Goal: Transaction & Acquisition: Purchase product/service

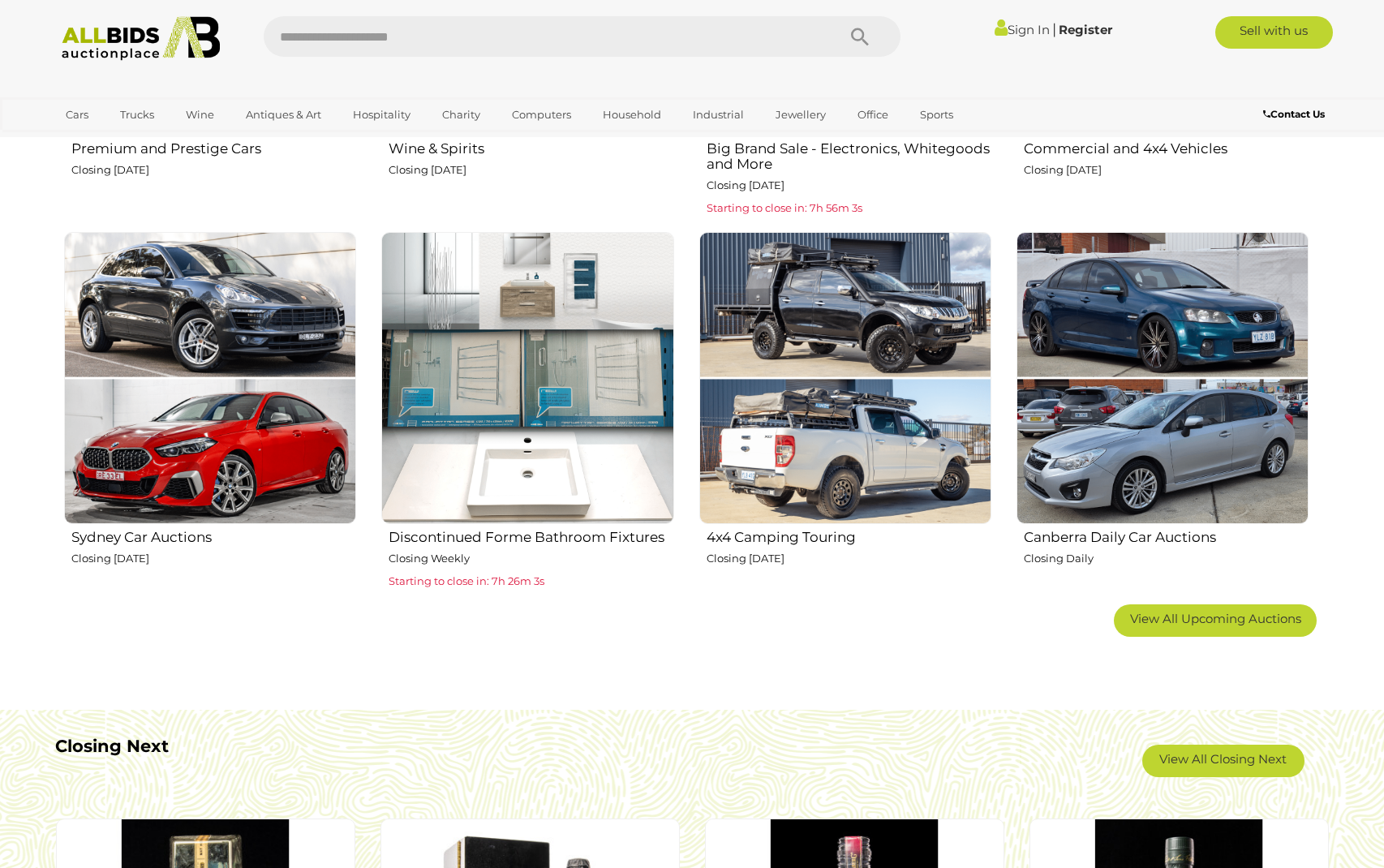
scroll to position [916, 0]
click at [534, 422] on img at bounding box center [526, 378] width 292 height 292
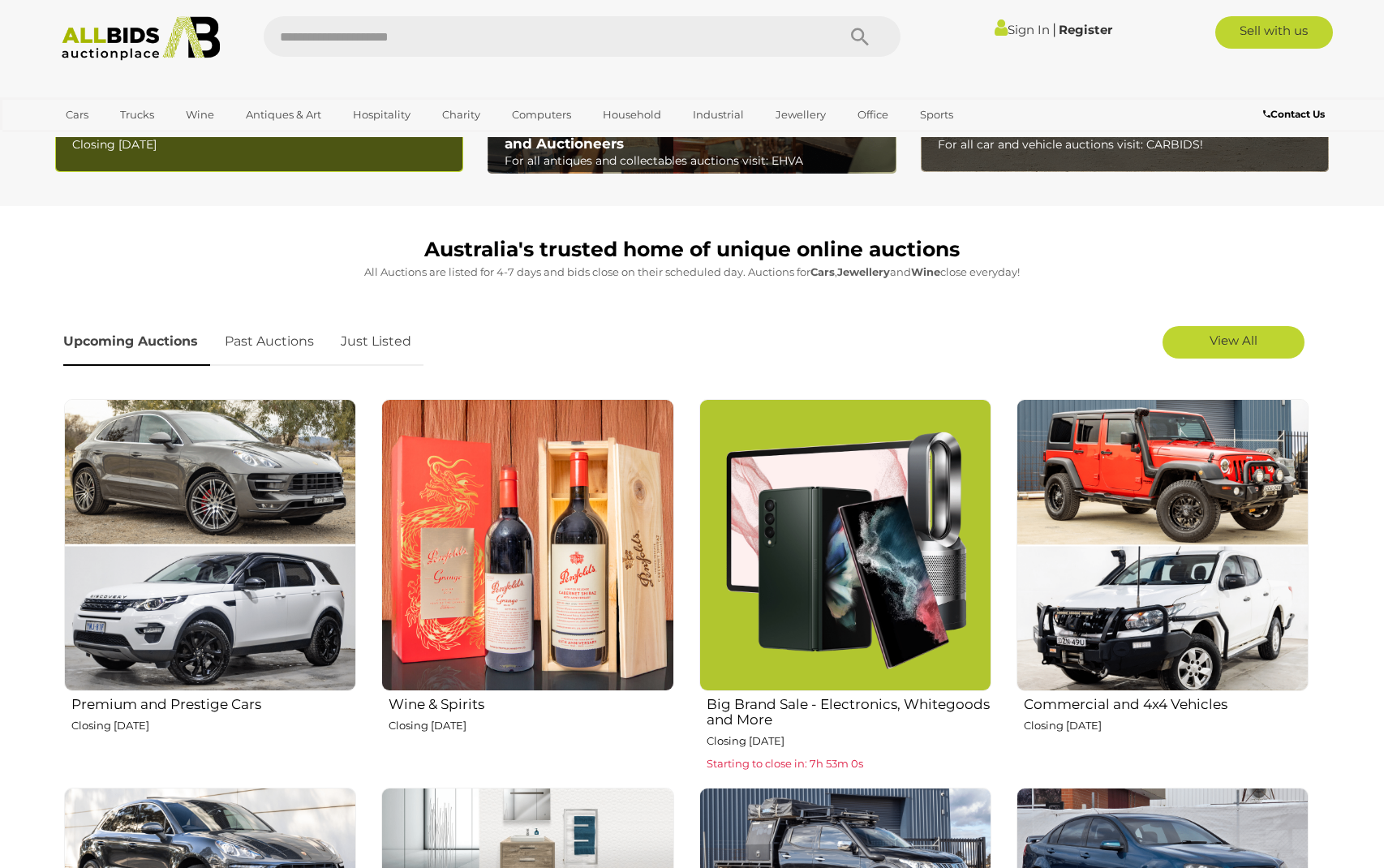
scroll to position [363, 0]
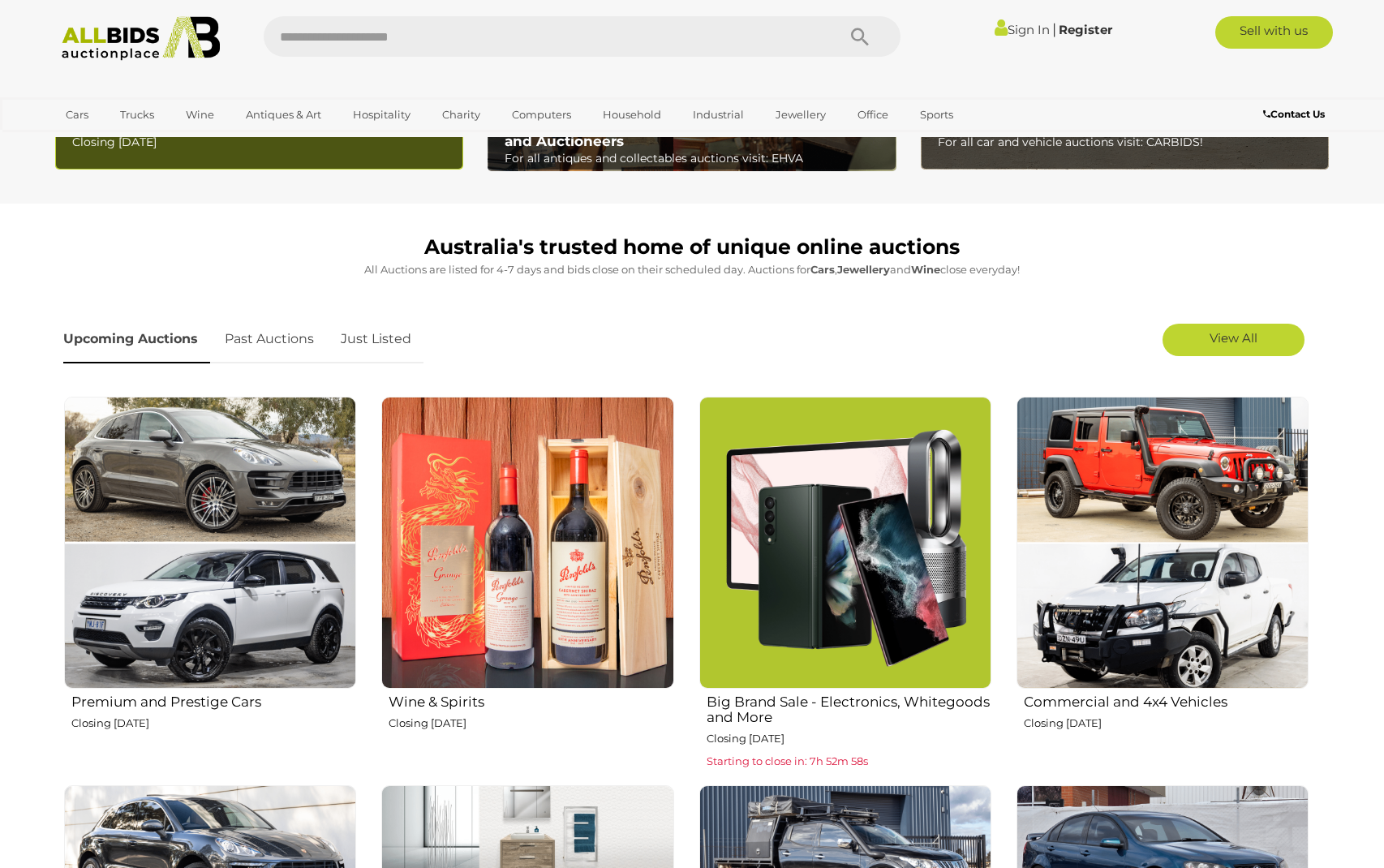
click at [828, 573] on img at bounding box center [845, 542] width 292 height 292
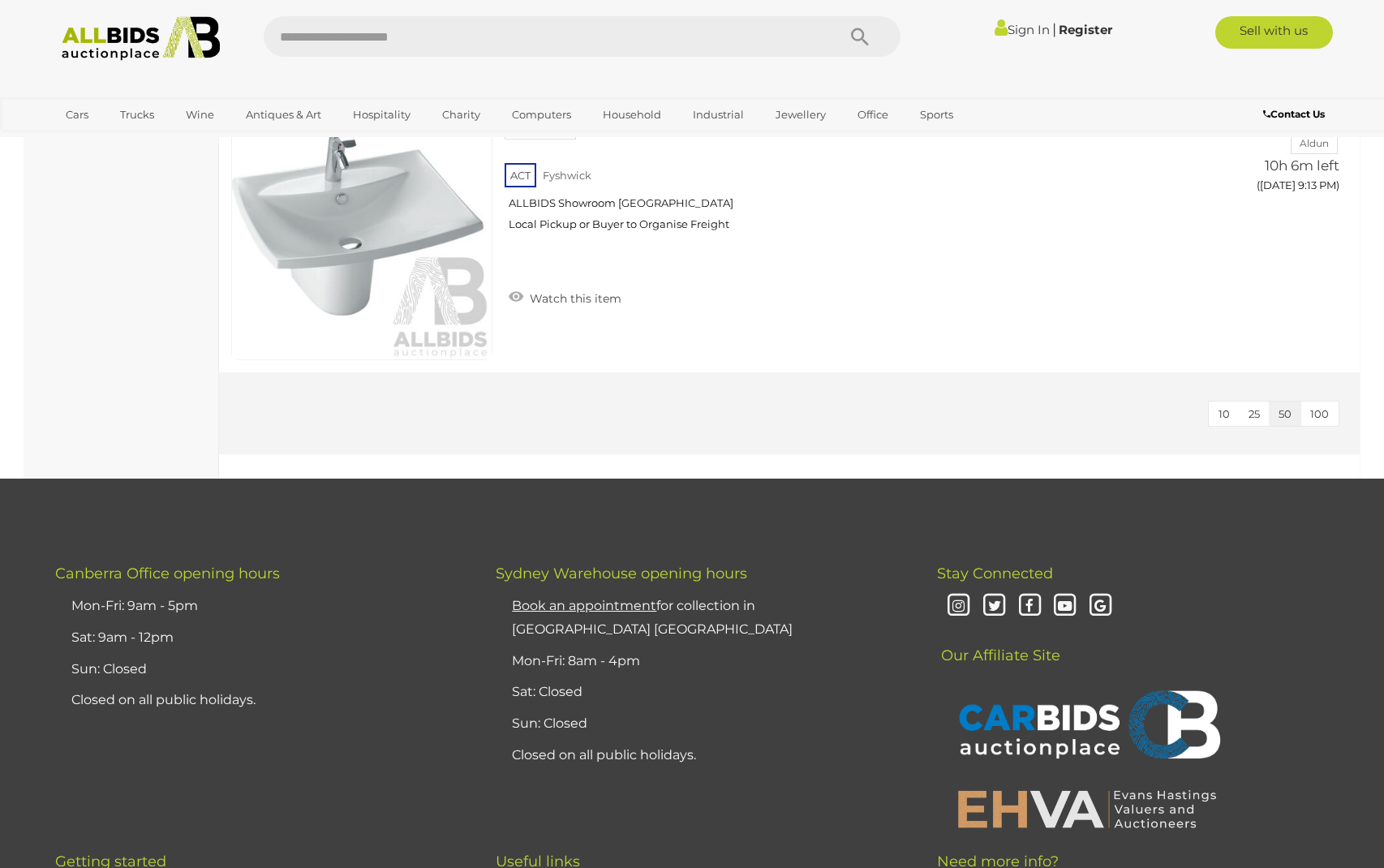
scroll to position [9910, 0]
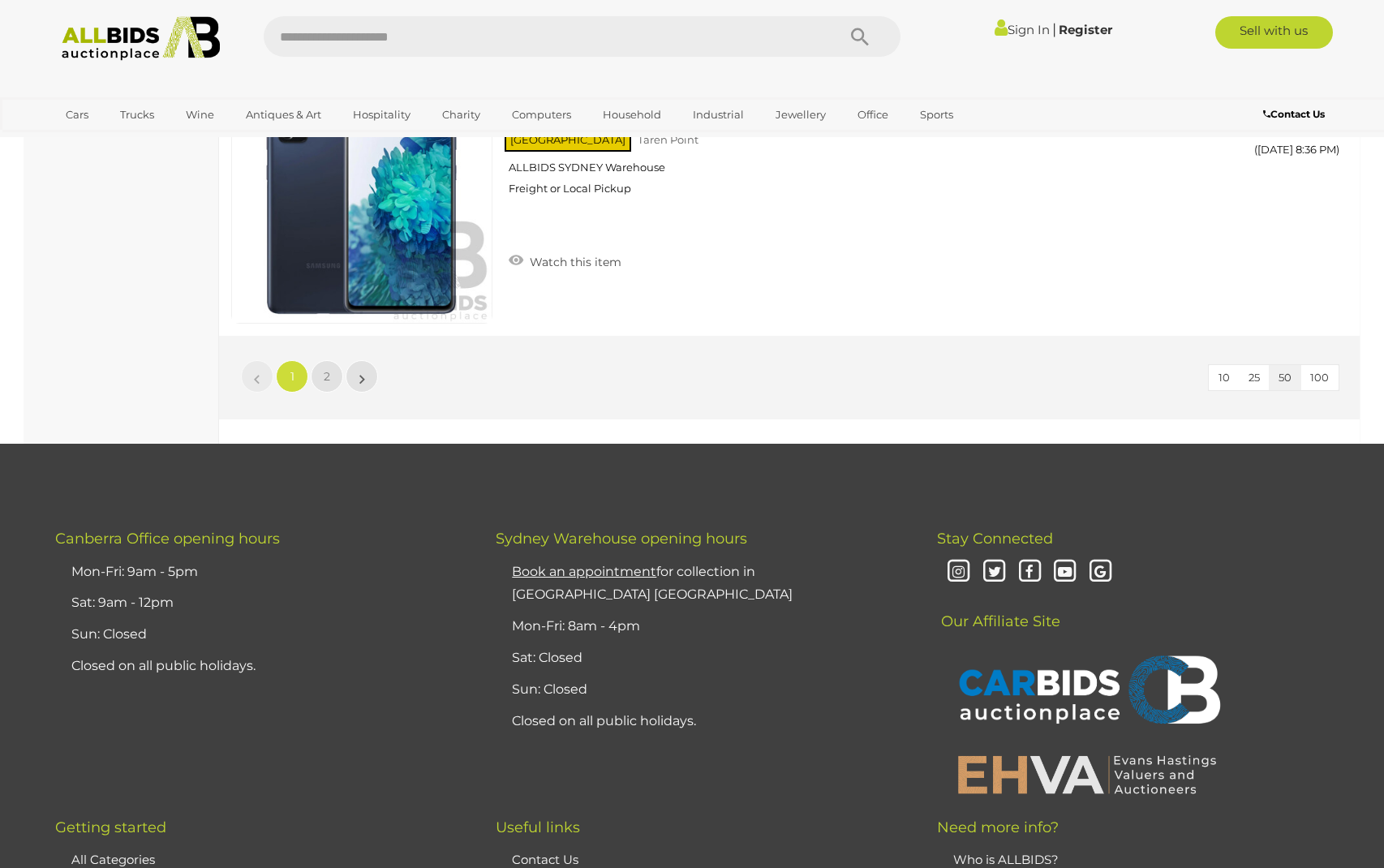
scroll to position [14260, 0]
click at [329, 370] on span "2" at bounding box center [327, 375] width 7 height 15
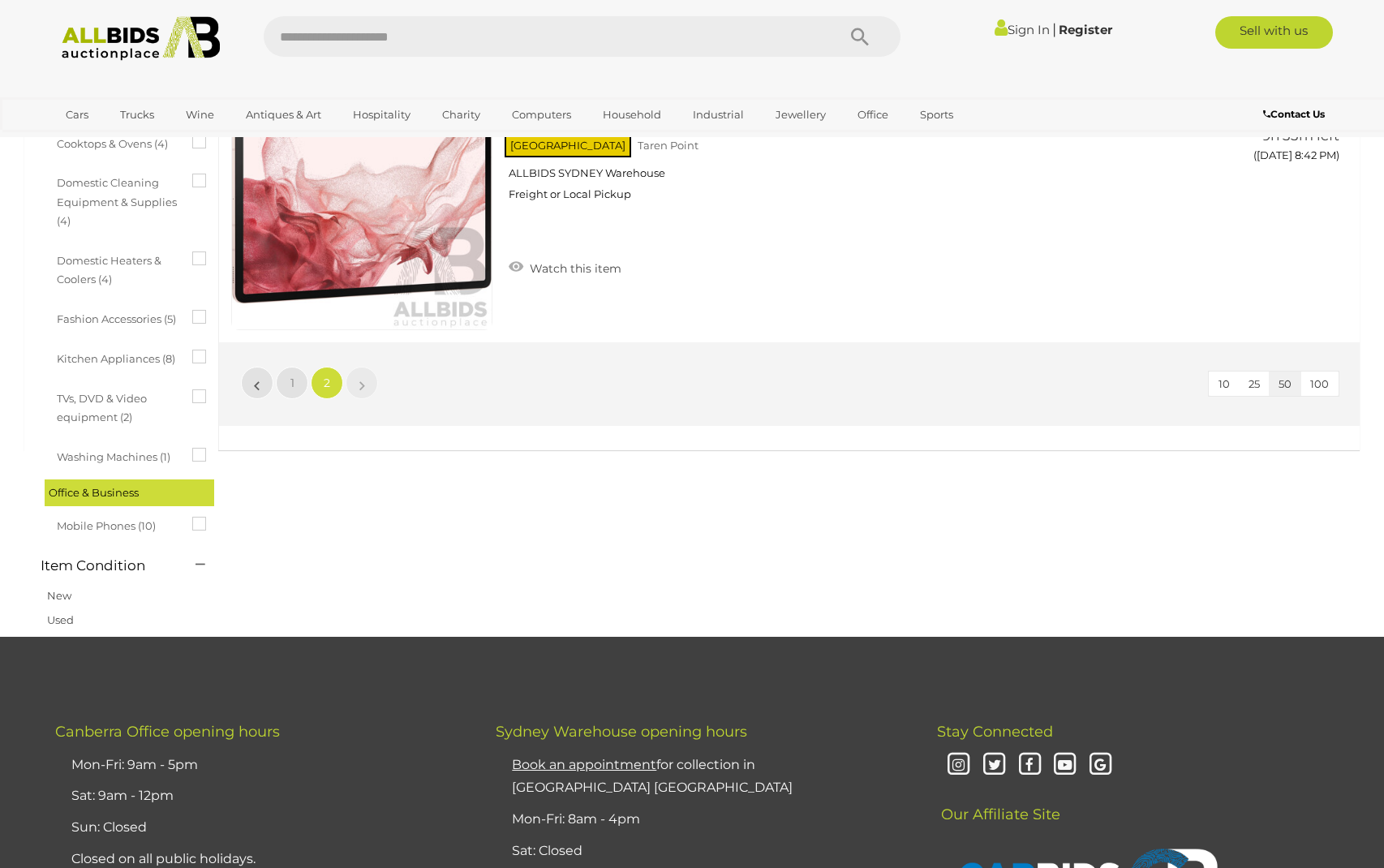
scroll to position [739, 0]
